Goal: Task Accomplishment & Management: Manage account settings

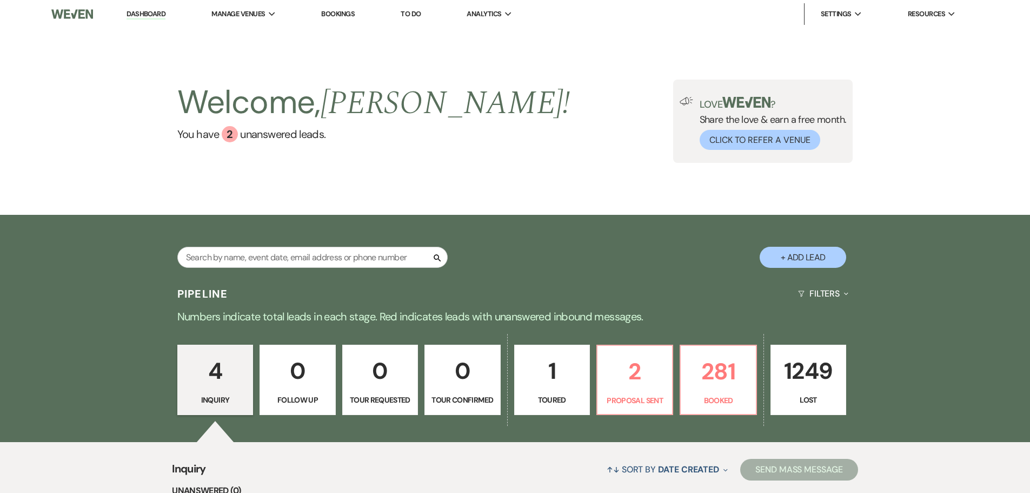
click at [336, 12] on link "Bookings" at bounding box center [338, 13] width 34 height 9
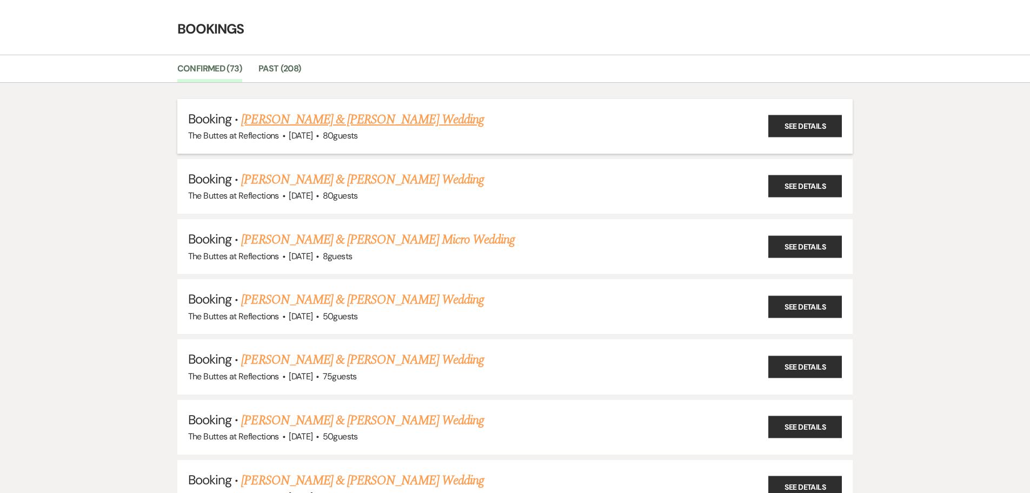
scroll to position [54, 0]
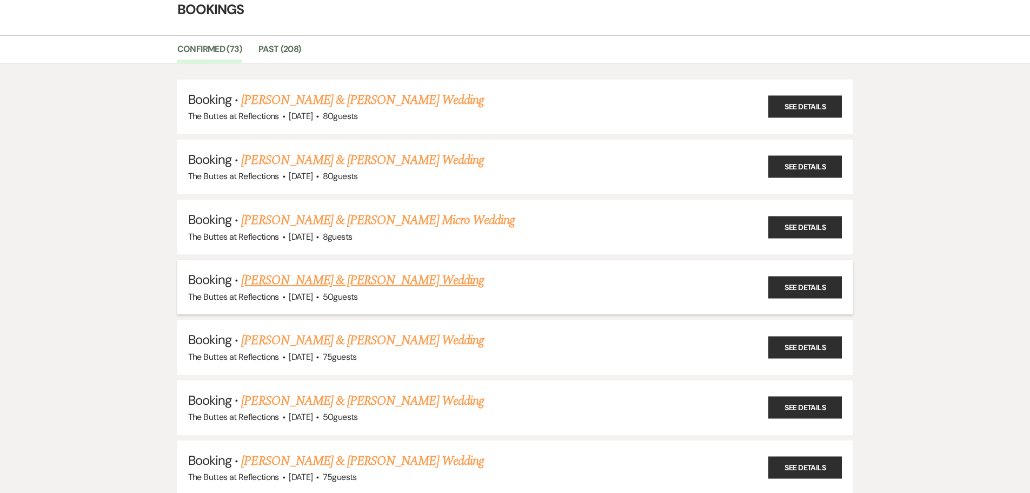
click at [411, 280] on link "[PERSON_NAME] & [PERSON_NAME] Wedding" at bounding box center [362, 279] width 242 height 19
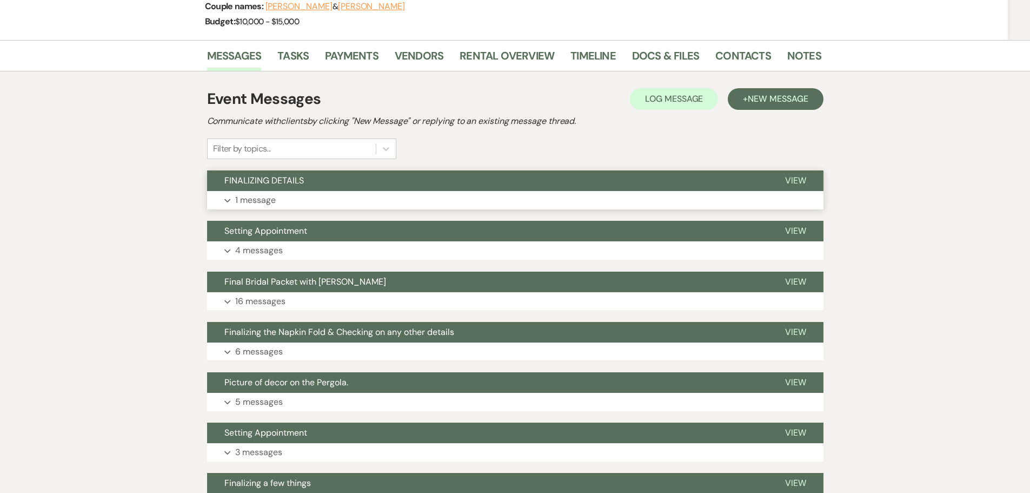
scroll to position [216, 0]
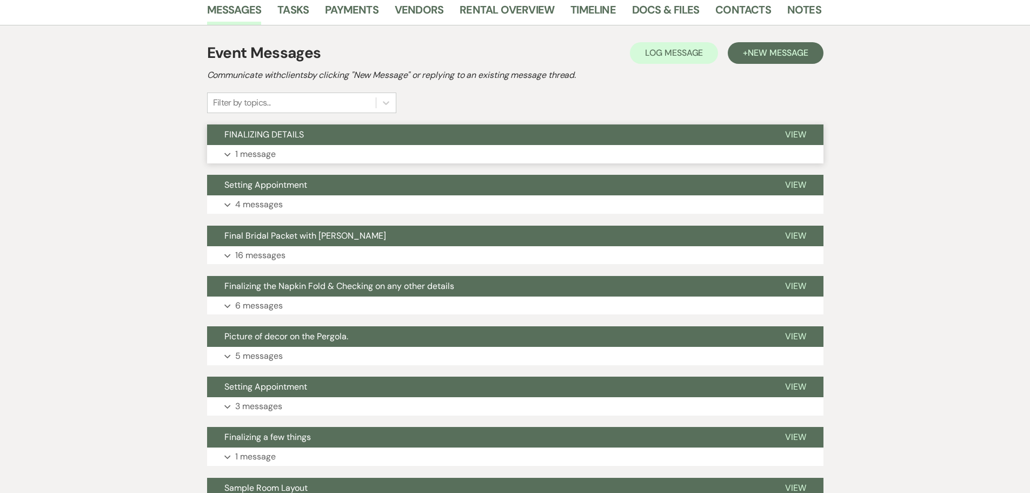
click at [245, 152] on p "1 message" at bounding box center [255, 154] width 41 height 14
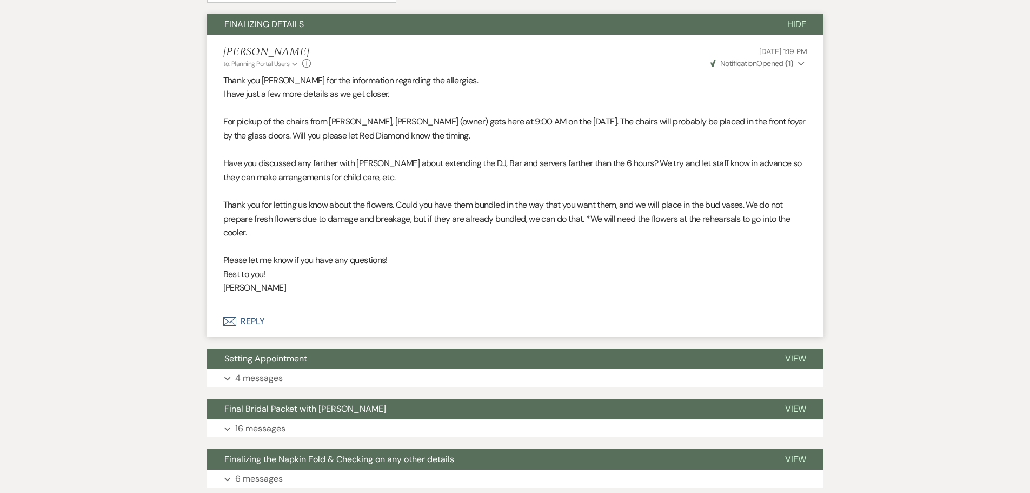
scroll to position [379, 0]
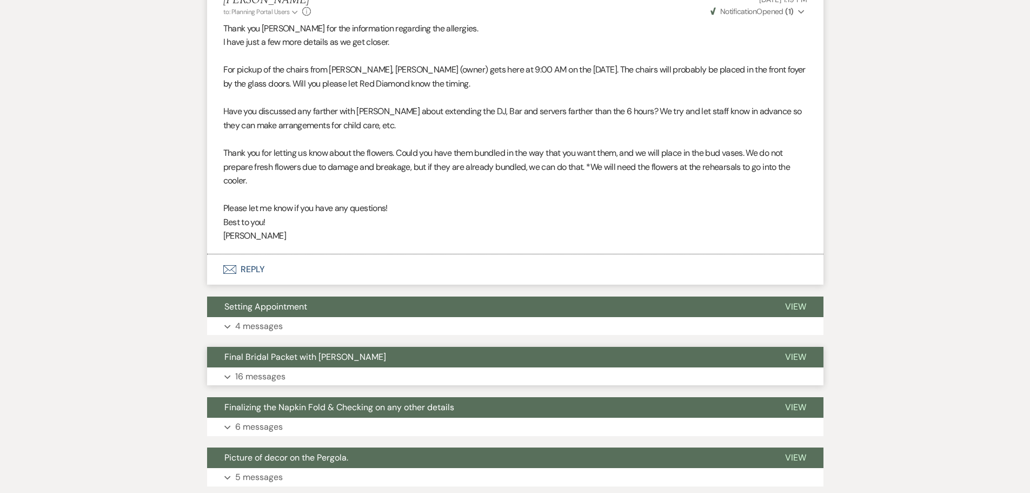
click at [261, 370] on p "16 messages" at bounding box center [260, 376] width 50 height 14
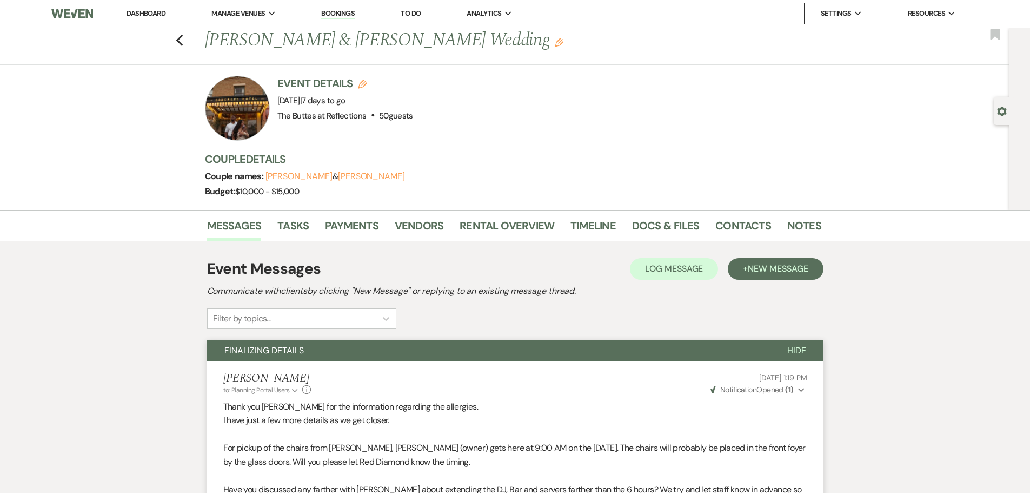
scroll to position [0, 0]
click at [647, 224] on link "Docs & Files" at bounding box center [665, 229] width 67 height 24
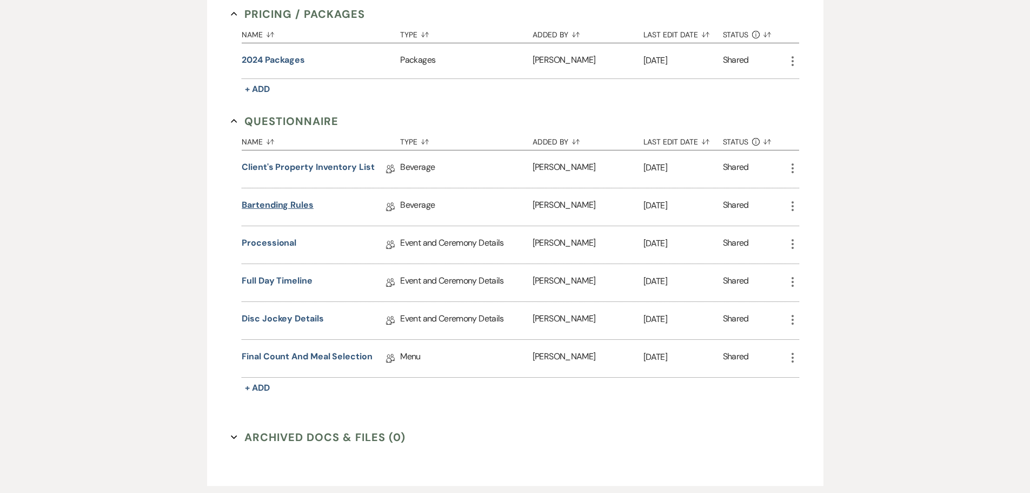
scroll to position [1183, 0]
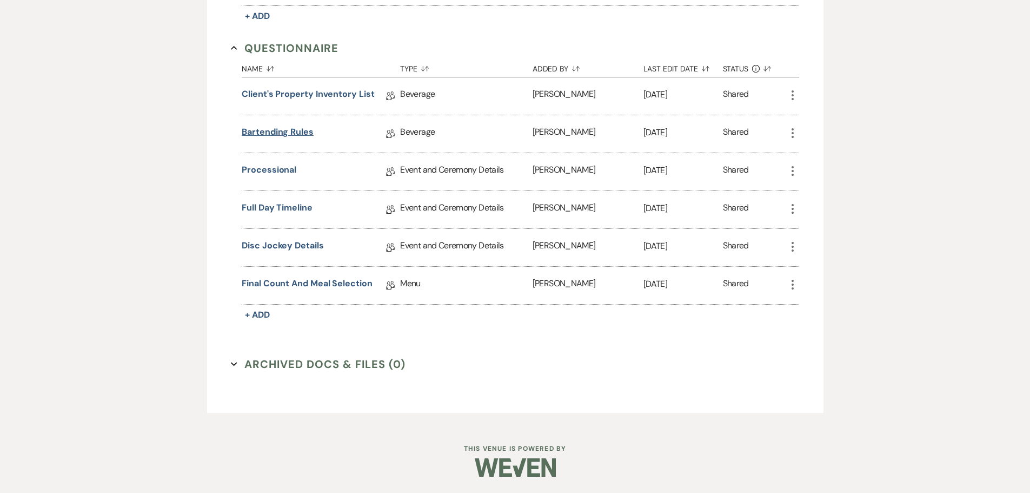
click at [274, 127] on link "Bartending Rules" at bounding box center [278, 133] width 72 height 17
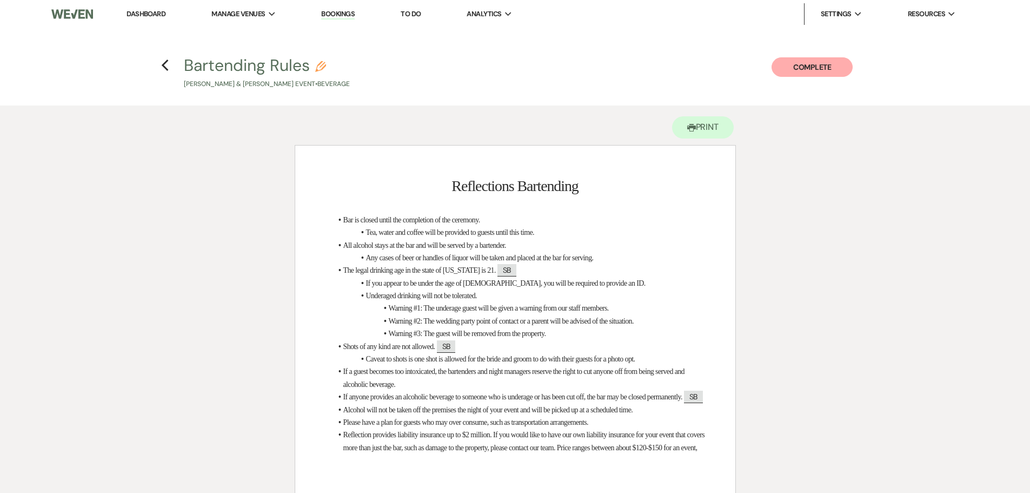
click at [83, 139] on div "Printer Print Add Photo + Insert Field Expand Standard Field Smart Field Signat…" at bounding box center [515, 422] width 1030 height 634
click at [163, 65] on use "button" at bounding box center [165, 65] width 7 height 12
